Goal: Task Accomplishment & Management: Complete application form

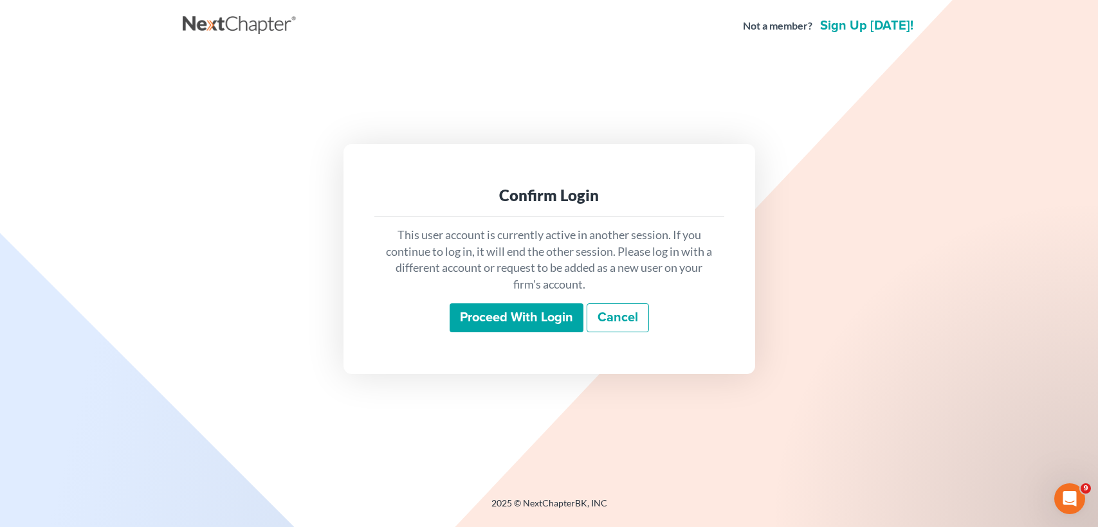
click at [515, 320] on input "Proceed with login" at bounding box center [517, 319] width 134 height 30
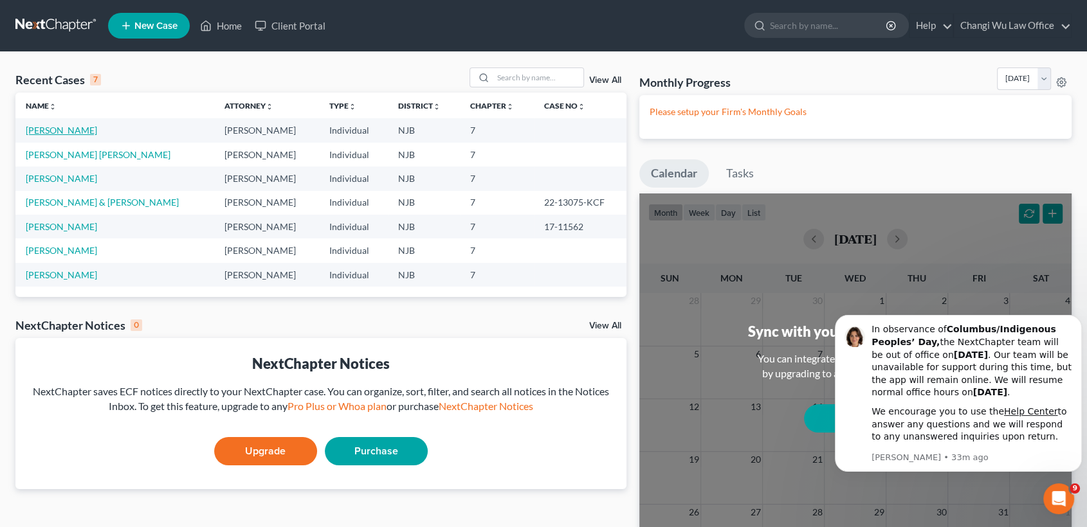
click at [48, 129] on link "[PERSON_NAME]" at bounding box center [61, 130] width 71 height 11
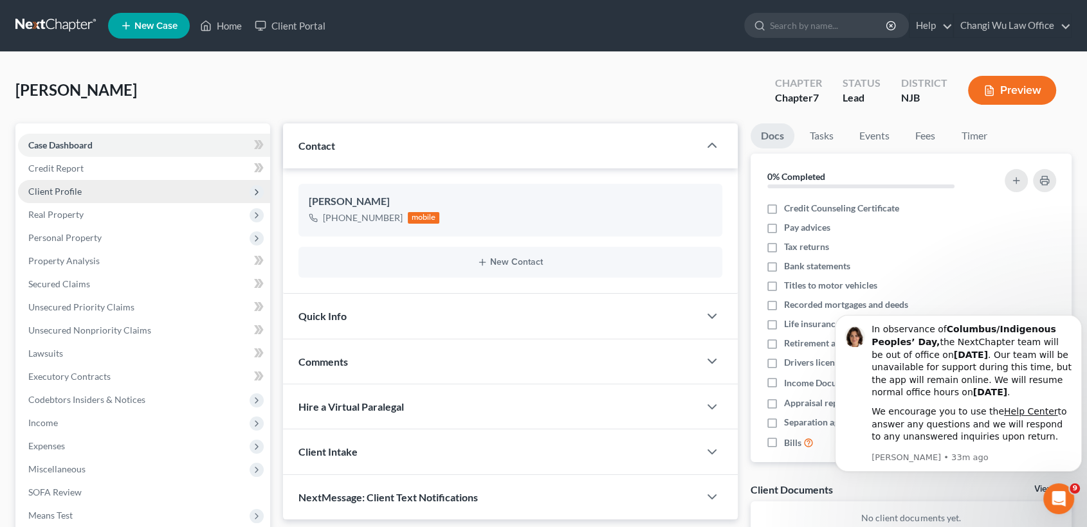
click at [80, 192] on span "Client Profile" at bounding box center [144, 191] width 252 height 23
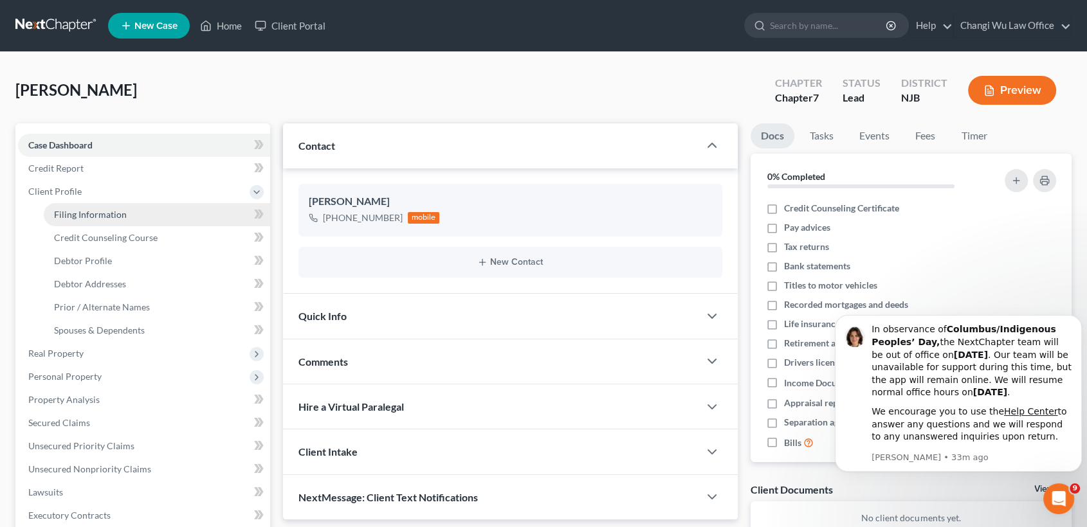
click at [102, 213] on span "Filing Information" at bounding box center [90, 214] width 73 height 11
select select "1"
select select "0"
select select "51"
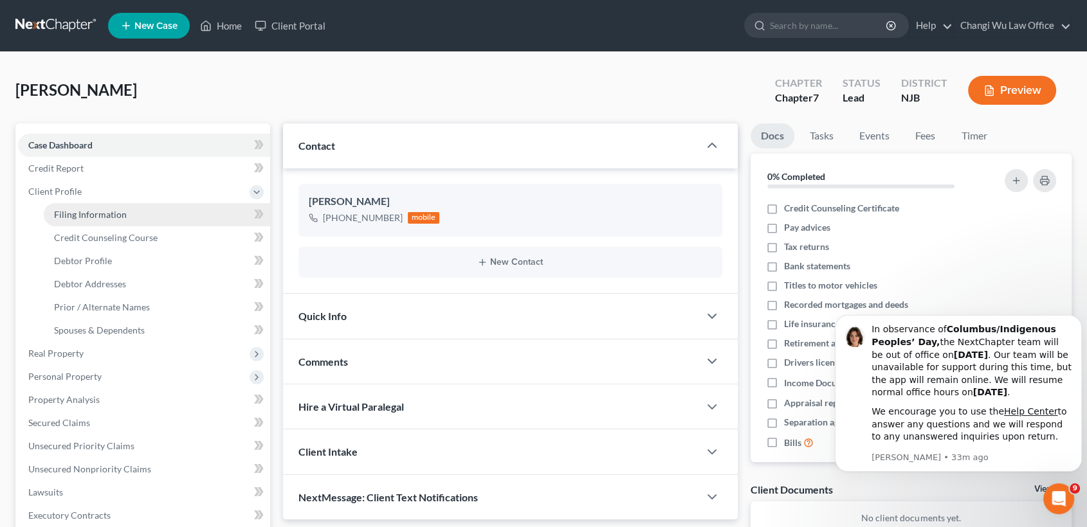
select select "33"
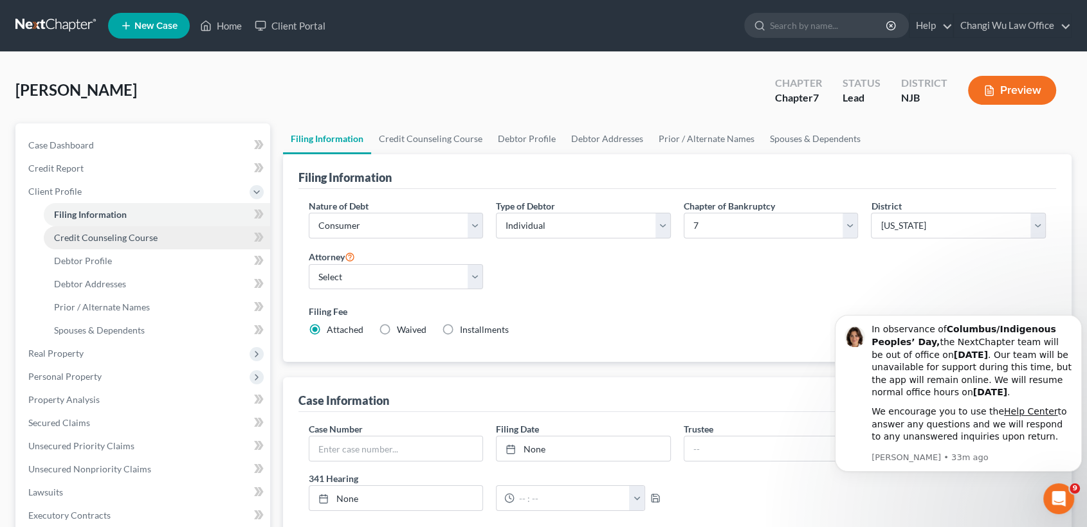
click at [101, 235] on span "Credit Counseling Course" at bounding box center [106, 237] width 104 height 11
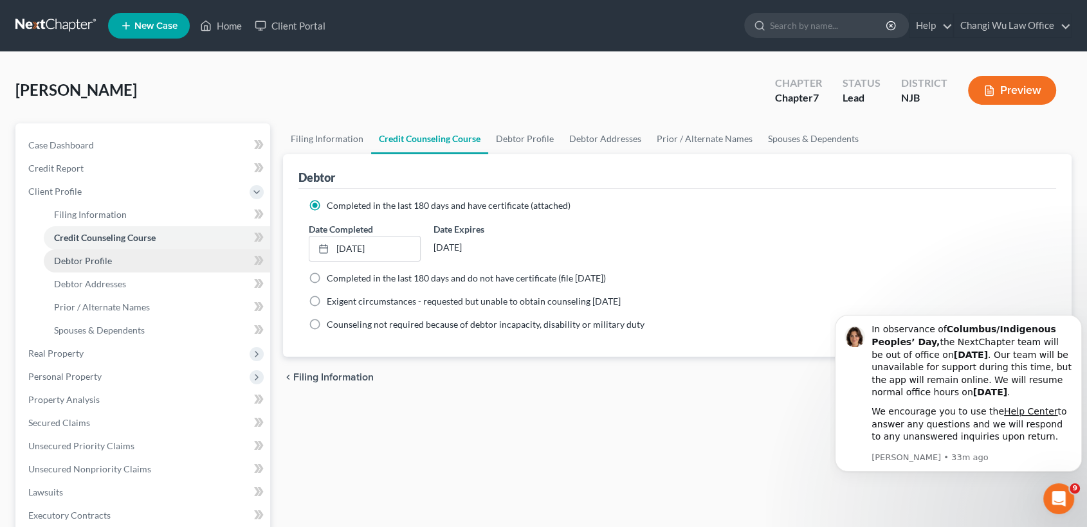
click at [95, 255] on span "Debtor Profile" at bounding box center [83, 260] width 58 height 11
select select "2"
select select "1"
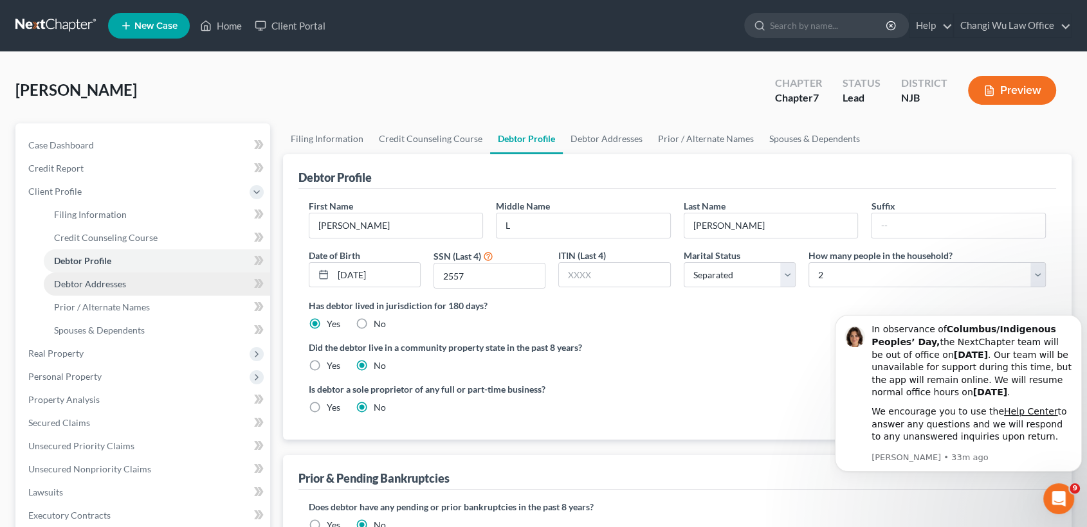
click at [96, 286] on span "Debtor Addresses" at bounding box center [90, 284] width 72 height 11
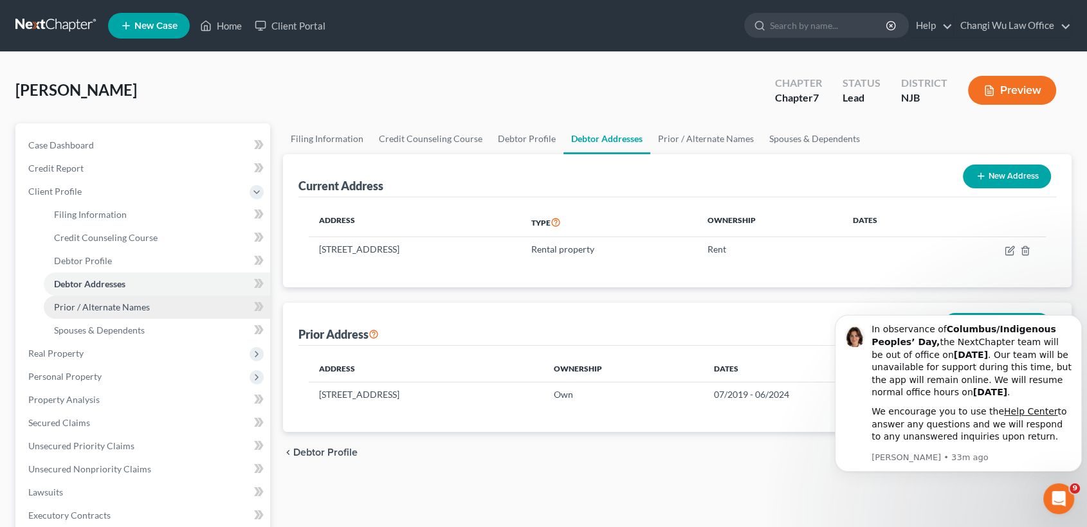
click at [102, 308] on span "Prior / Alternate Names" at bounding box center [102, 307] width 96 height 11
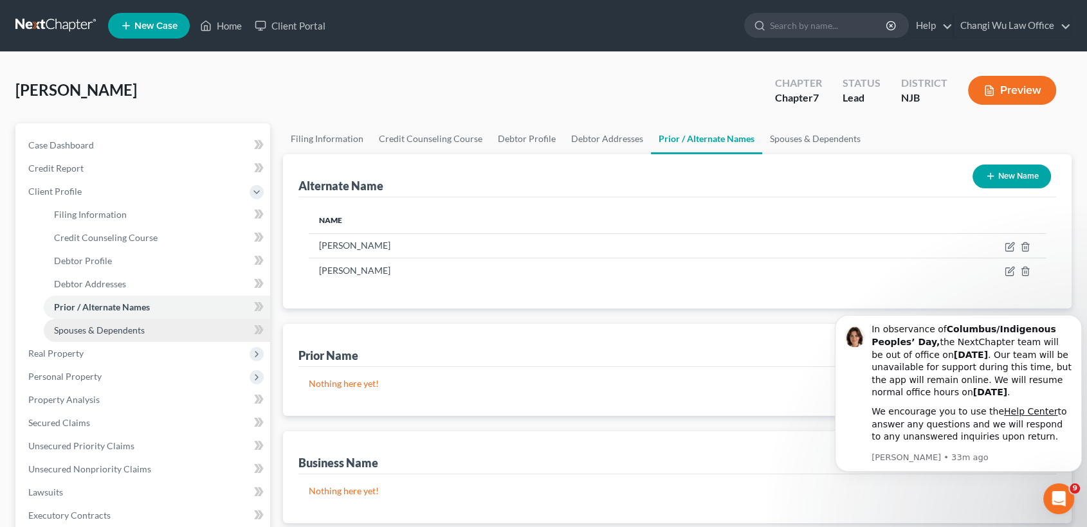
click at [102, 330] on span "Spouses & Dependents" at bounding box center [99, 330] width 91 height 11
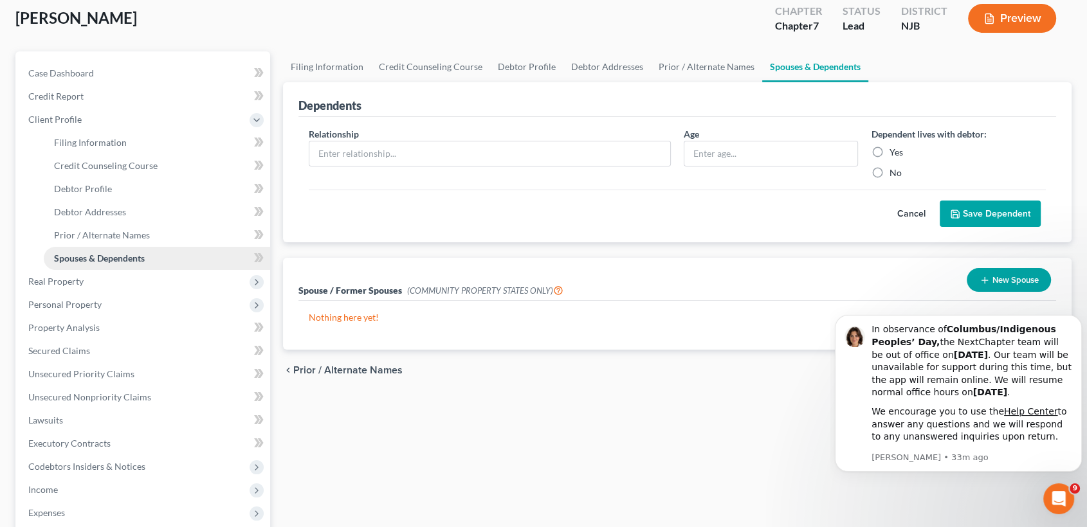
scroll to position [71, 0]
click at [1016, 277] on button "New Spouse" at bounding box center [1009, 281] width 84 height 24
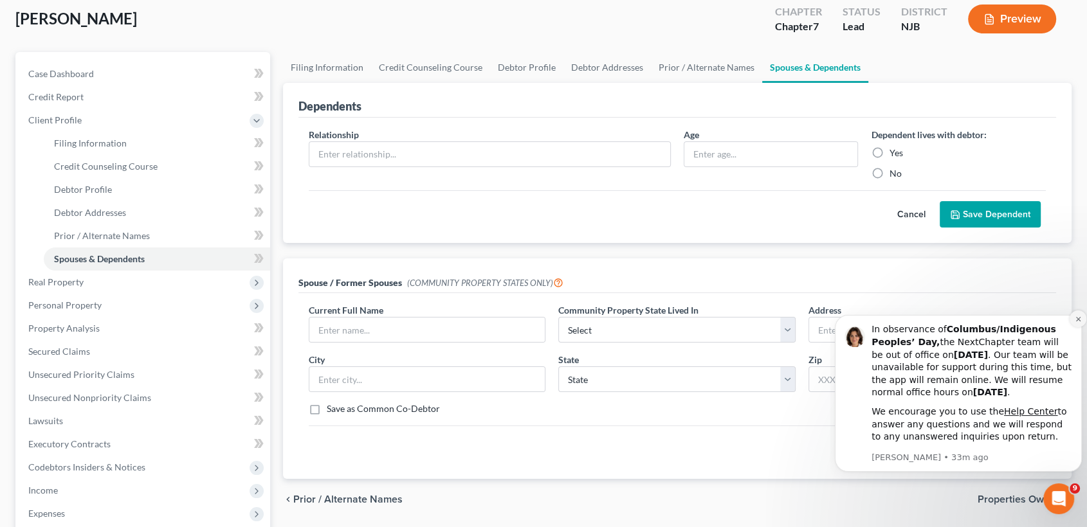
click at [1079, 320] on icon "Dismiss notification" at bounding box center [1078, 319] width 7 height 7
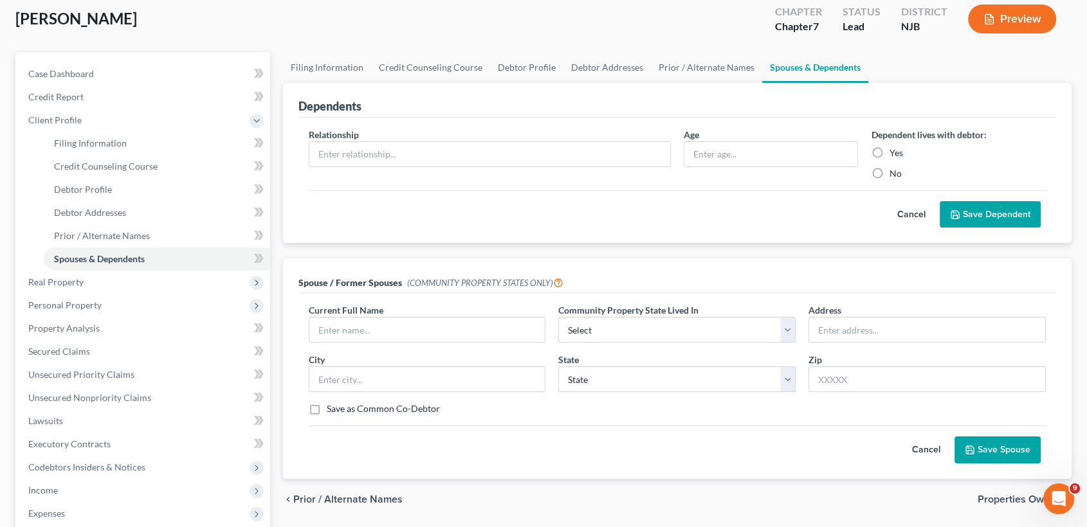
click at [926, 459] on button "Cancel" at bounding box center [926, 450] width 57 height 26
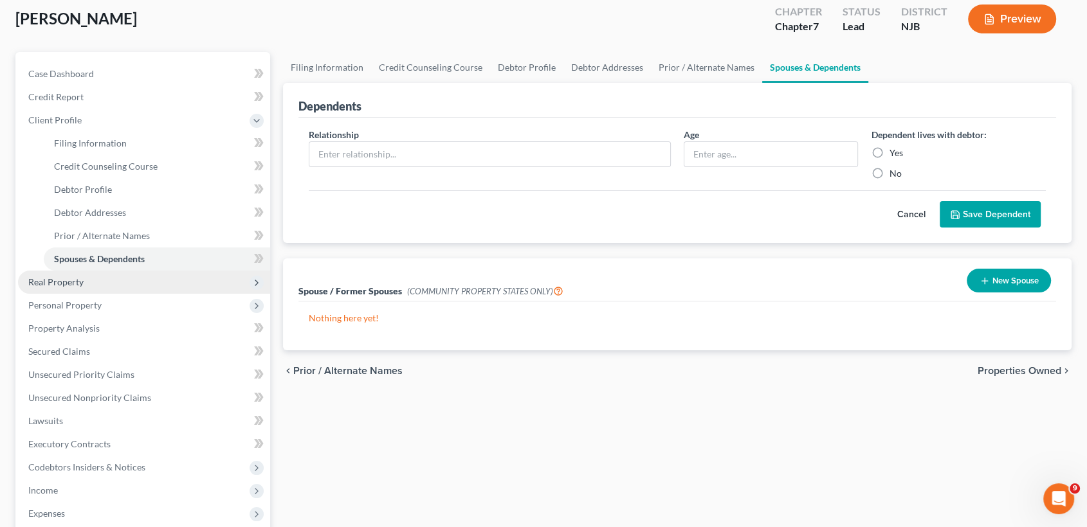
click at [98, 277] on span "Real Property" at bounding box center [144, 282] width 252 height 23
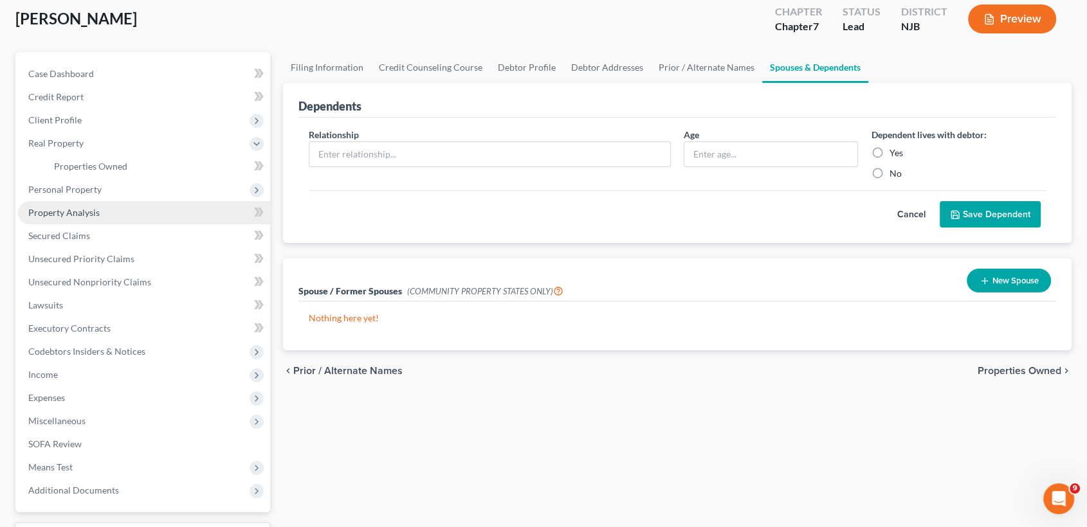
click at [75, 210] on span "Property Analysis" at bounding box center [63, 212] width 71 height 11
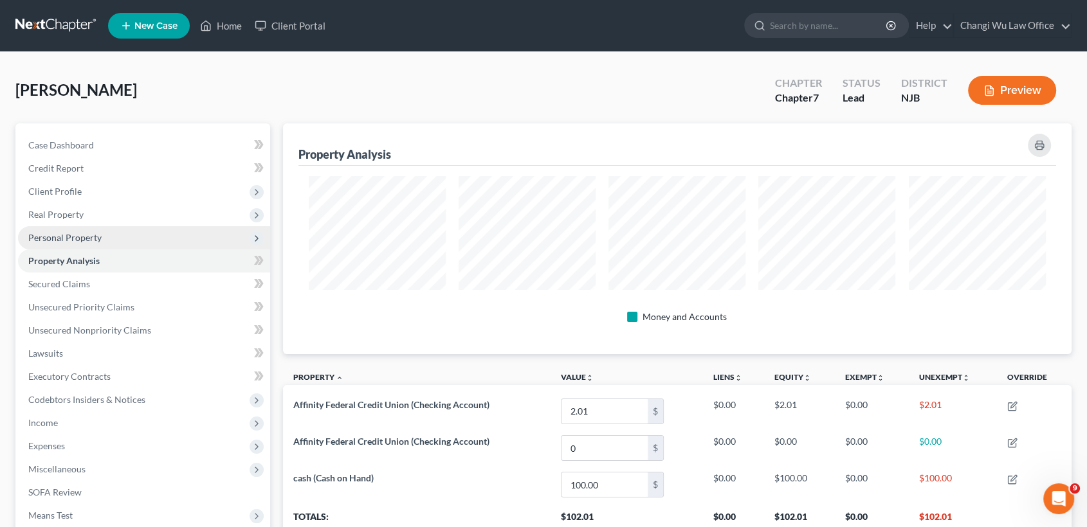
click at [92, 235] on span "Personal Property" at bounding box center [64, 237] width 73 height 11
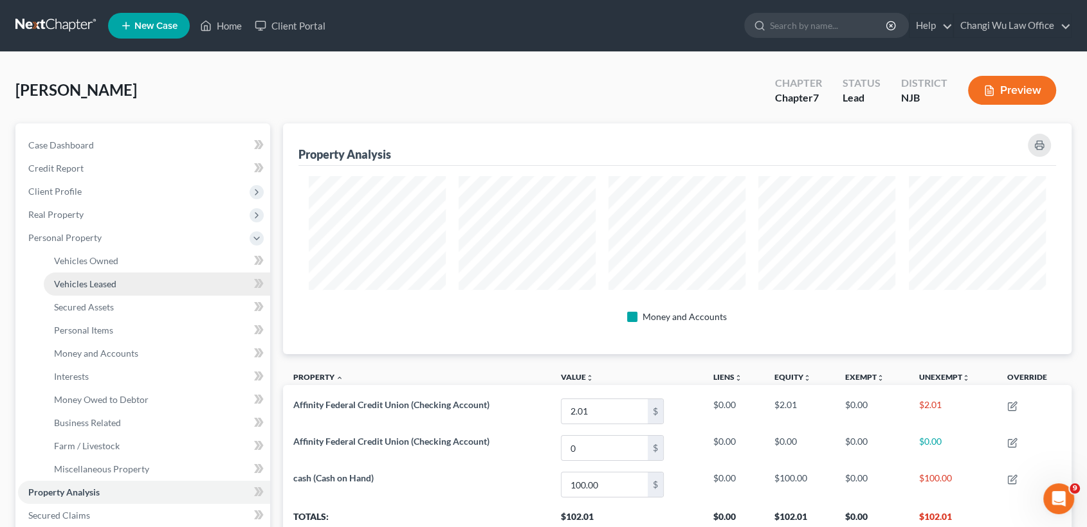
click at [107, 284] on span "Vehicles Leased" at bounding box center [85, 284] width 62 height 11
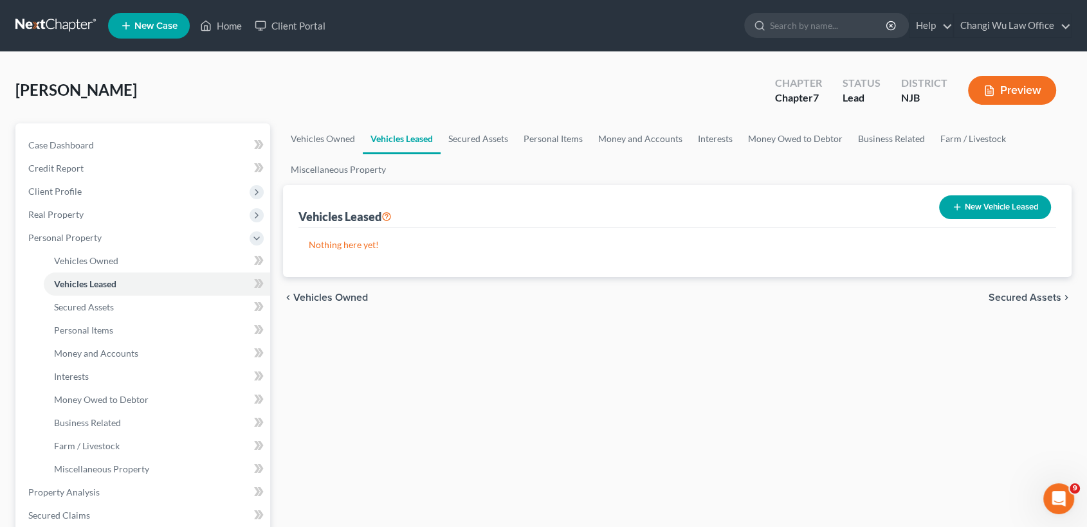
click at [1005, 205] on button "New Vehicle Leased" at bounding box center [995, 208] width 112 height 24
select select "0"
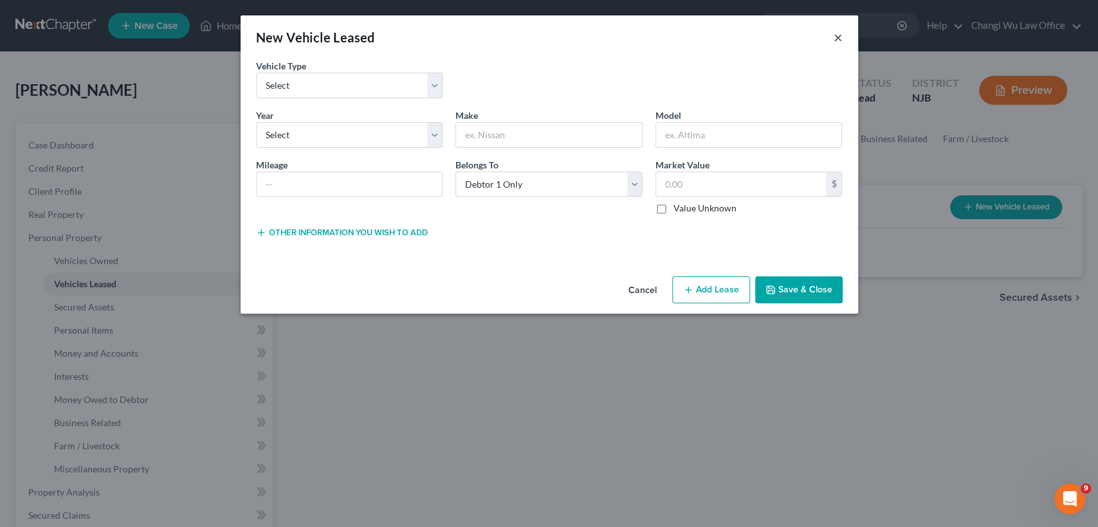
click at [839, 39] on button "×" at bounding box center [838, 37] width 9 height 15
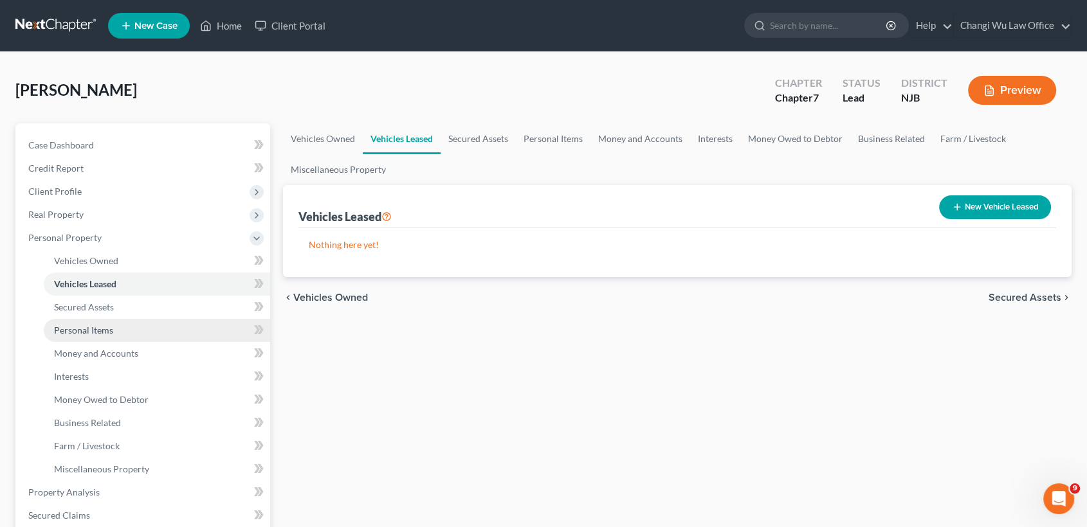
click at [110, 333] on span "Personal Items" at bounding box center [83, 330] width 59 height 11
